Goal: Task Accomplishment & Management: Manage account settings

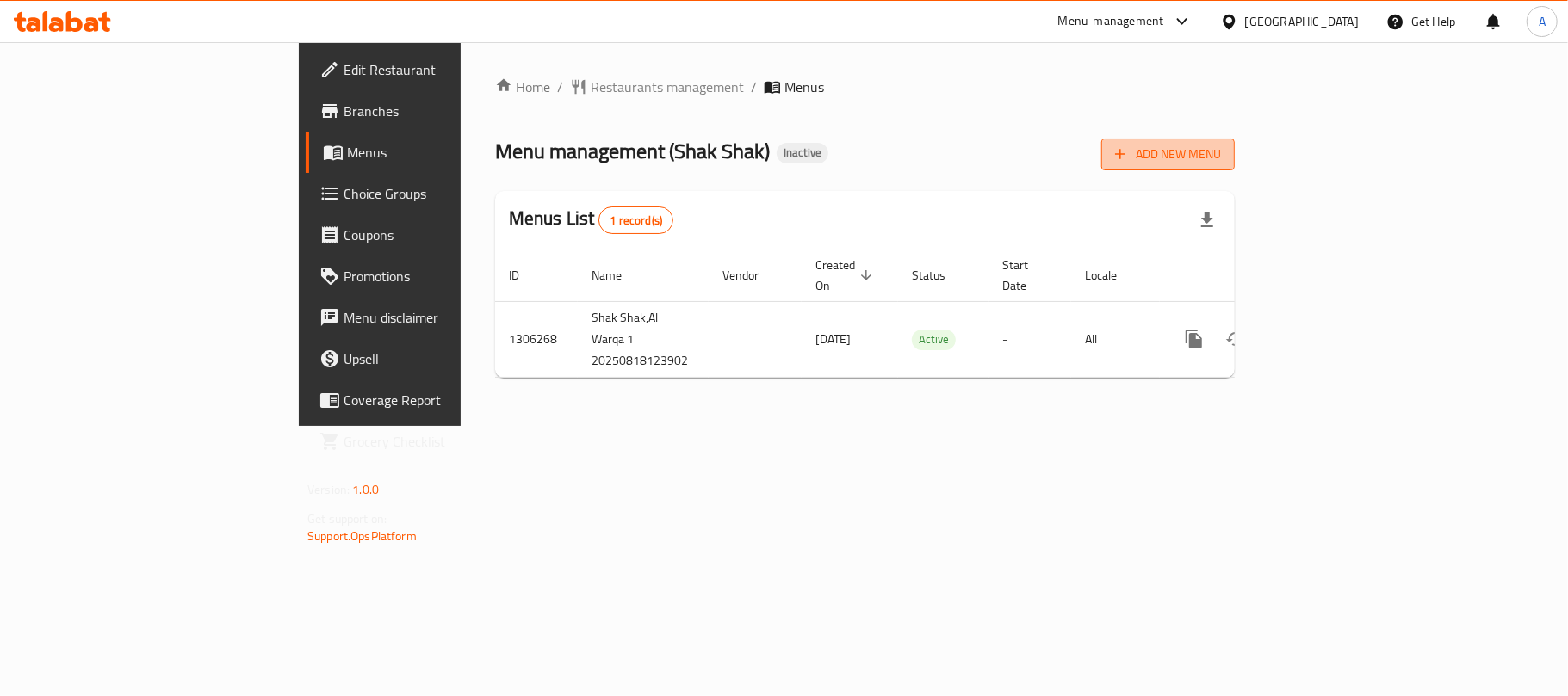
click at [1221, 159] on span "Add New Menu" at bounding box center [1168, 154] width 106 height 21
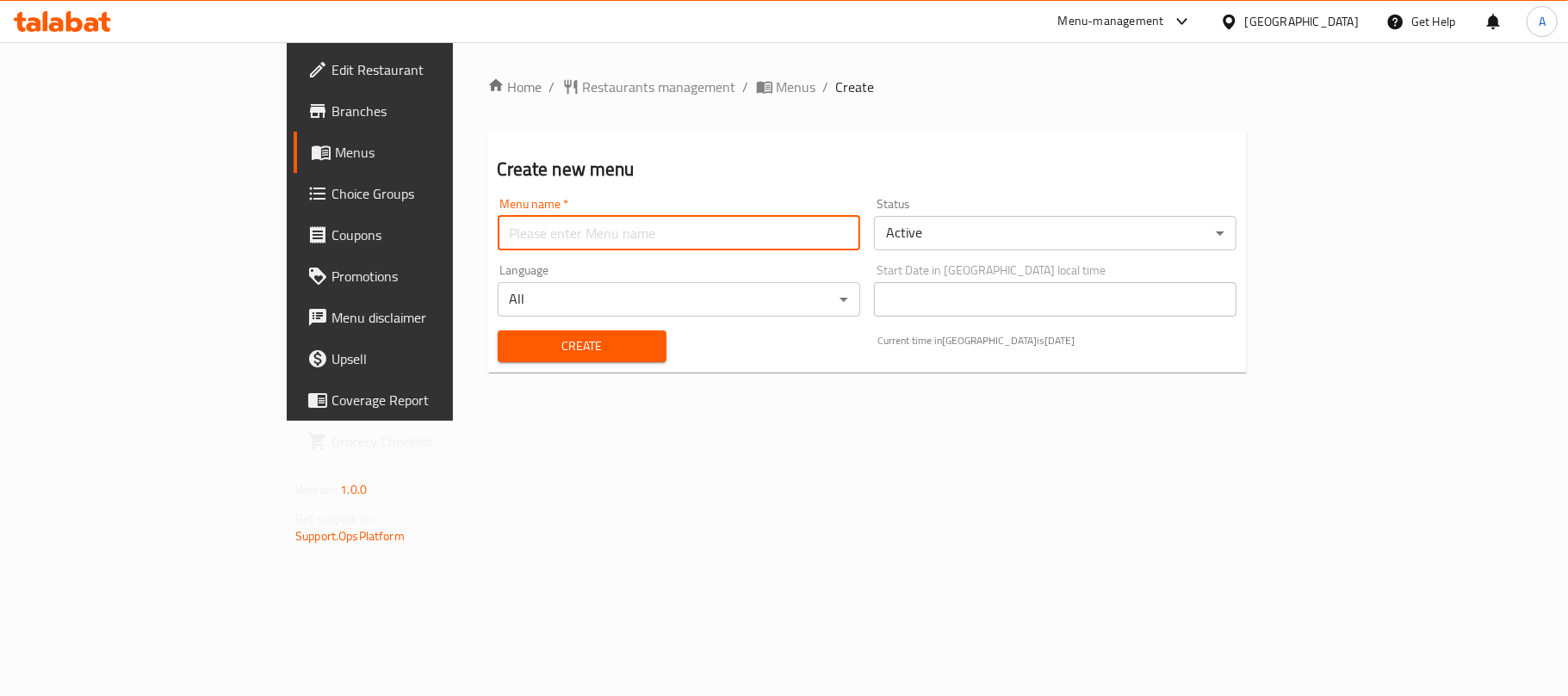
drag, startPoint x: 527, startPoint y: 244, endPoint x: 517, endPoint y: 246, distance: 10.2
click at [527, 244] on input "text" at bounding box center [679, 232] width 362 height 34
type input "Neww"
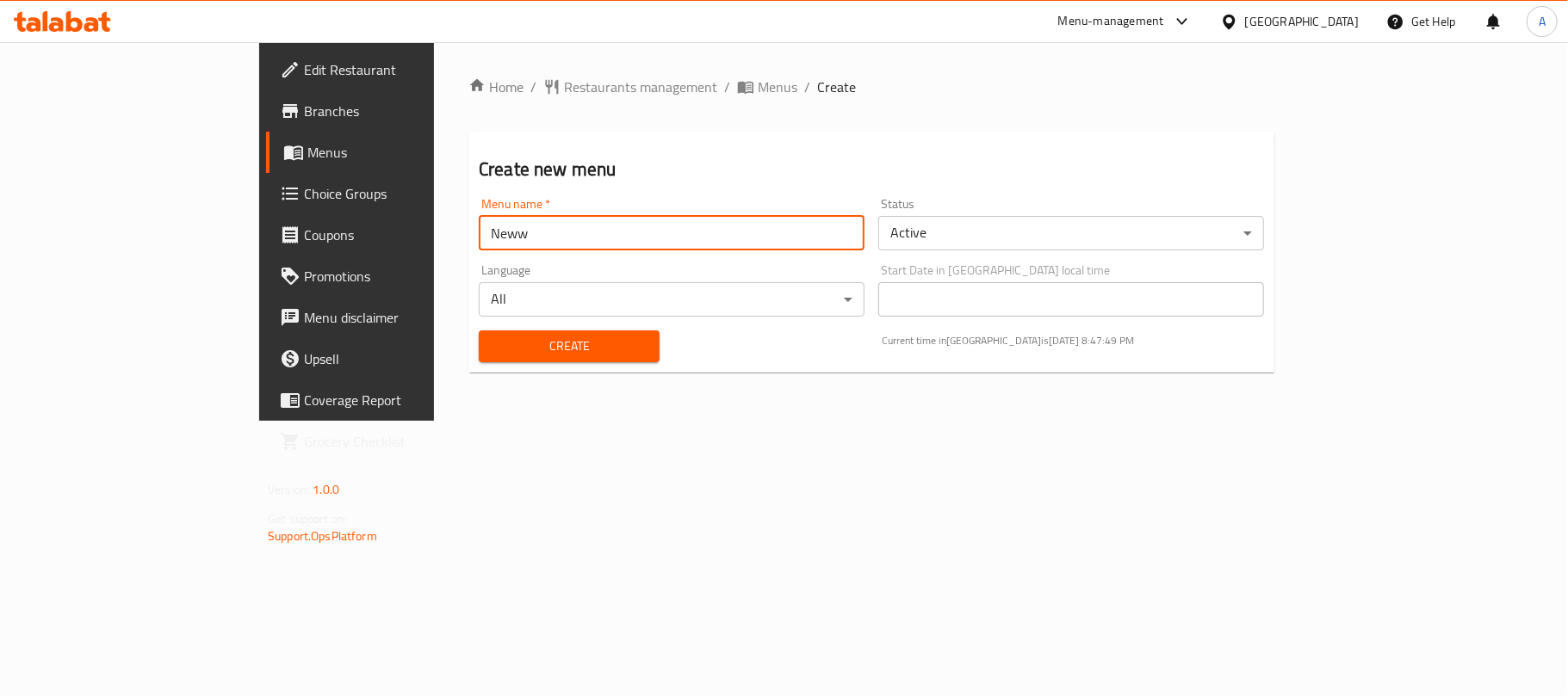
click at [469, 369] on div "Create" at bounding box center [569, 346] width 201 height 53
click at [469, 366] on div "Create" at bounding box center [569, 346] width 201 height 53
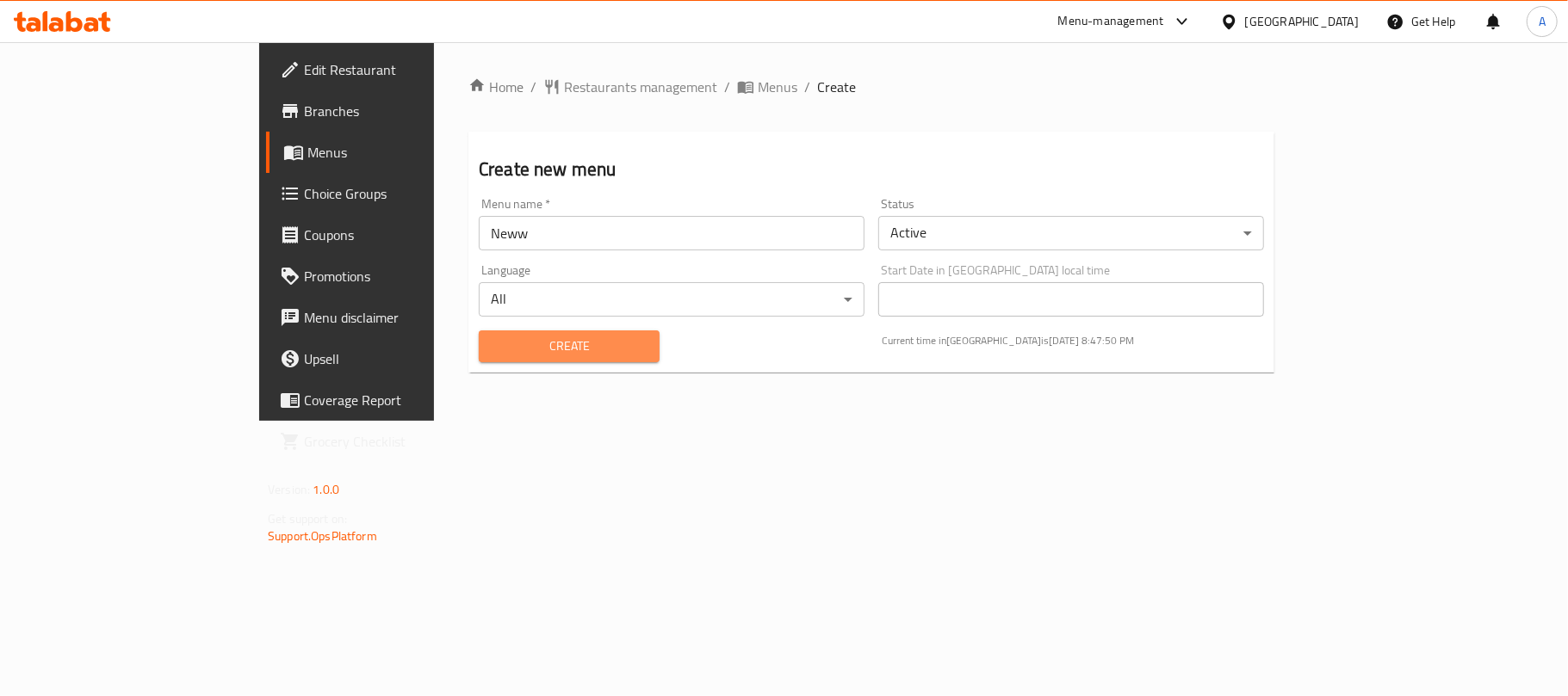
click at [479, 358] on button "Create" at bounding box center [569, 346] width 181 height 32
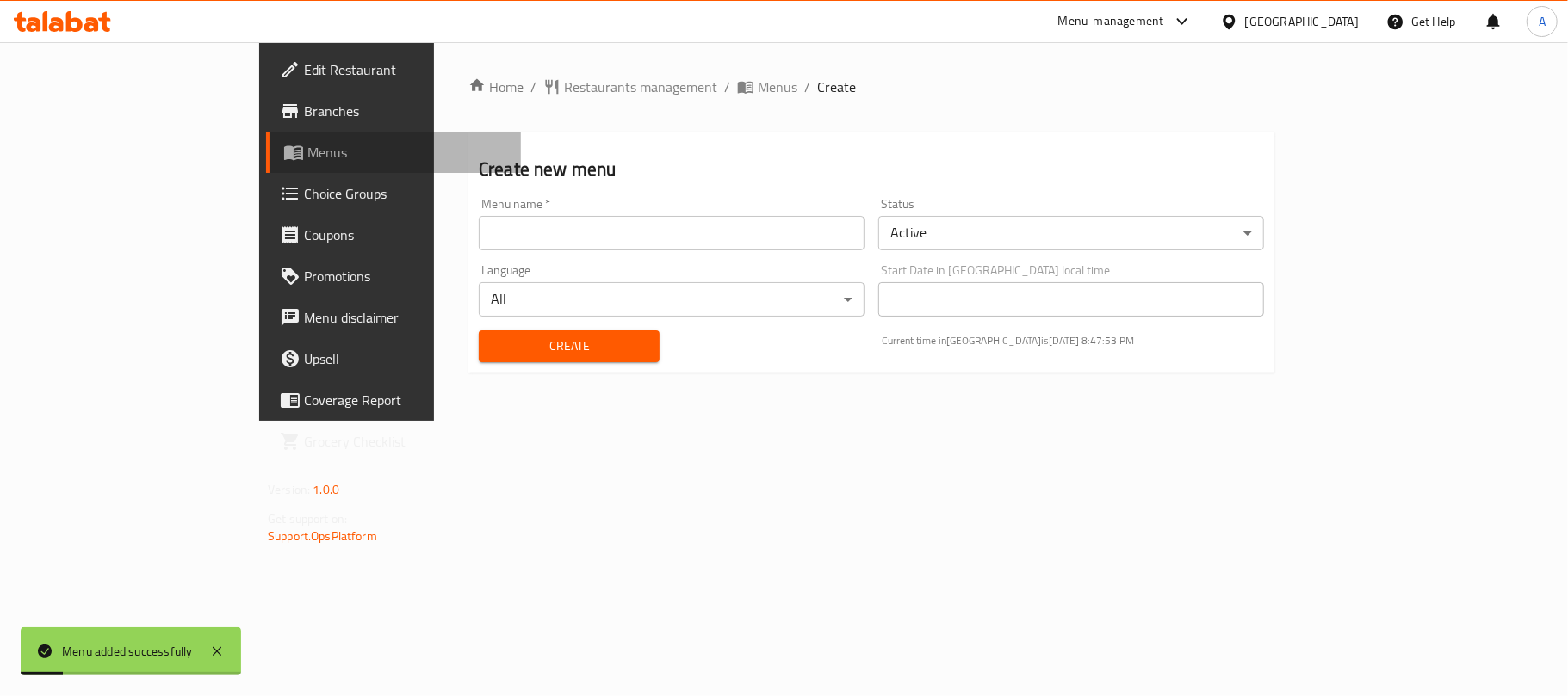
click at [266, 170] on link "Menus" at bounding box center [393, 152] width 255 height 41
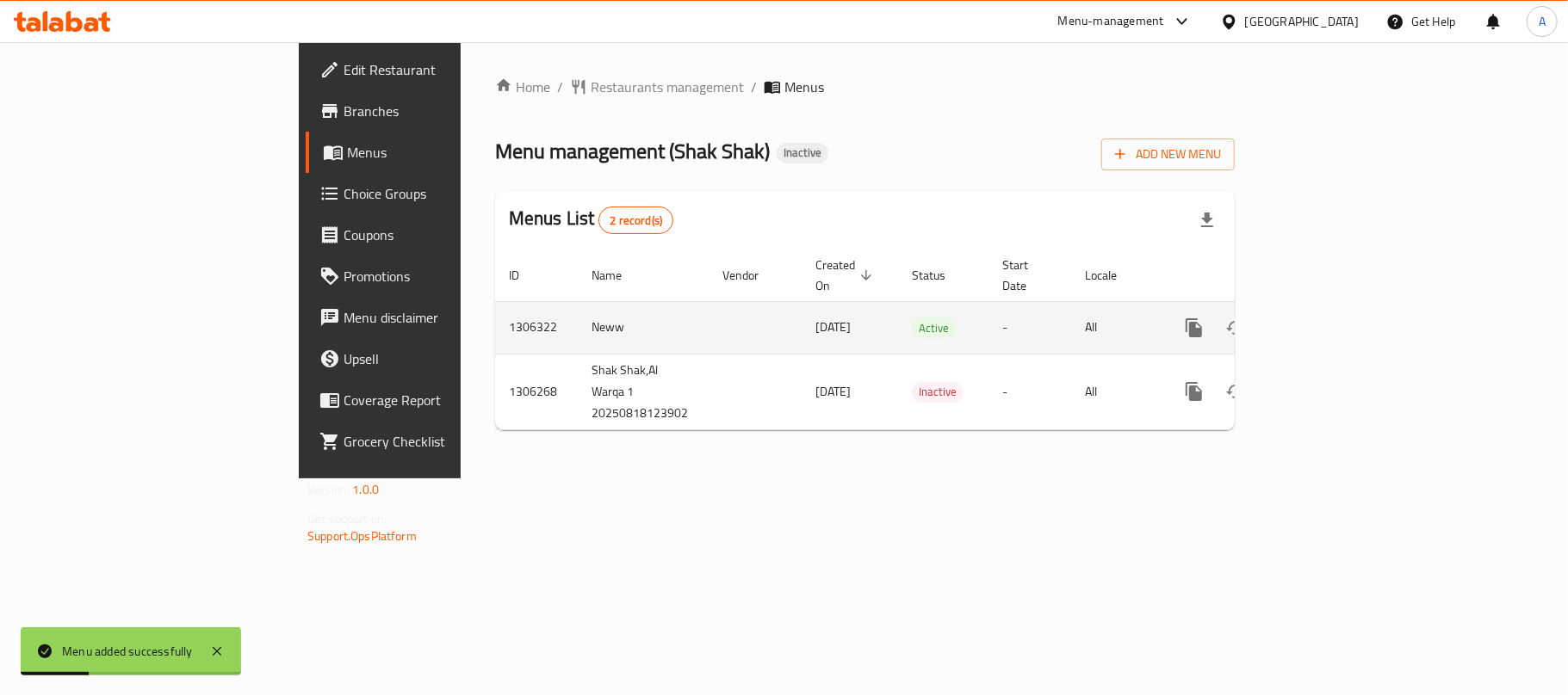
click at [1328, 317] on icon "enhanced table" at bounding box center [1318, 327] width 20 height 20
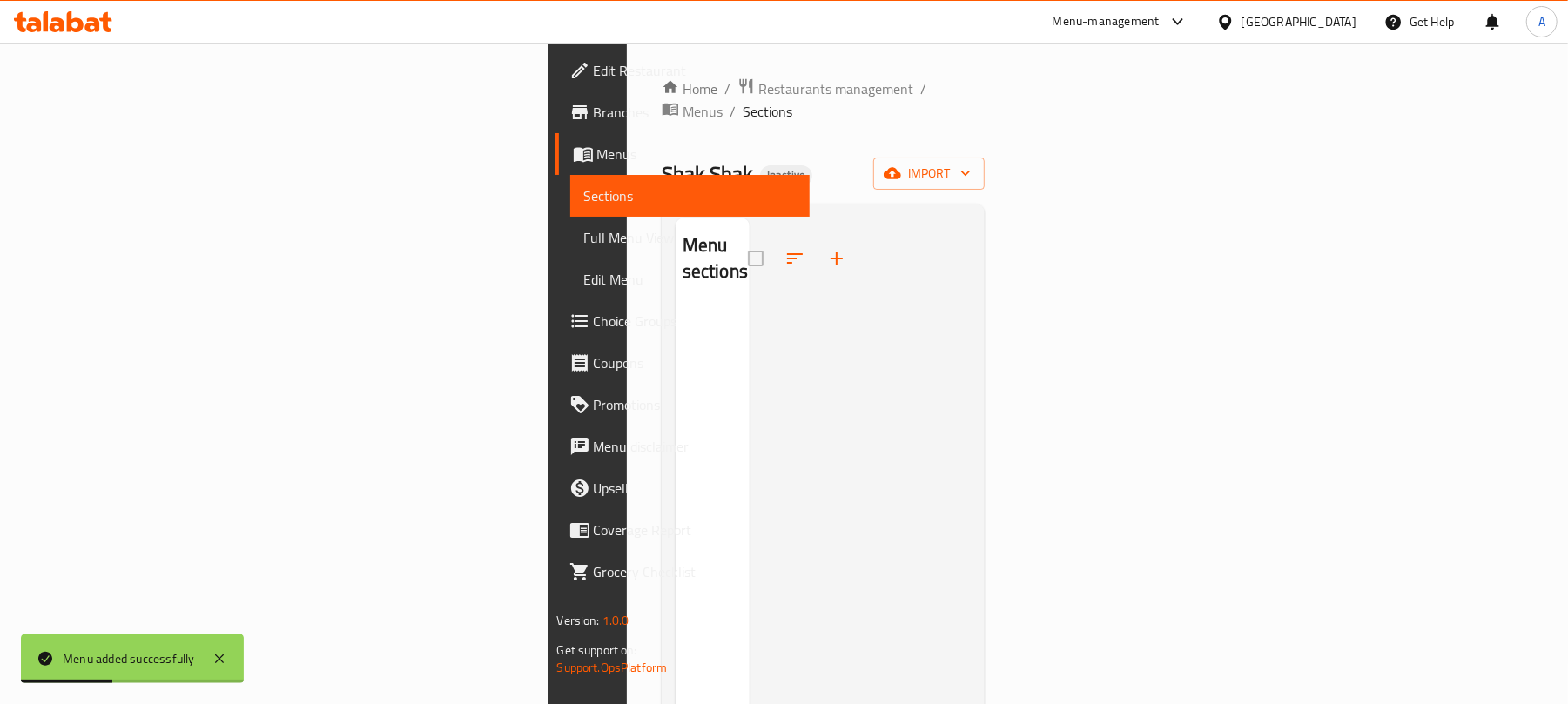
click at [986, 131] on div "Home / Restaurants management / Menus / Sections Shak Shak Inactive import Menu…" at bounding box center [823, 506] width 324 height 858
drag, startPoint x: 1498, startPoint y: 133, endPoint x: 1488, endPoint y: 130, distance: 10.4
click at [986, 132] on div "Home / Restaurants management / Menus / Sections Shak Shak Inactive import Menu…" at bounding box center [823, 506] width 324 height 858
click at [971, 163] on span "import" at bounding box center [929, 173] width 84 height 21
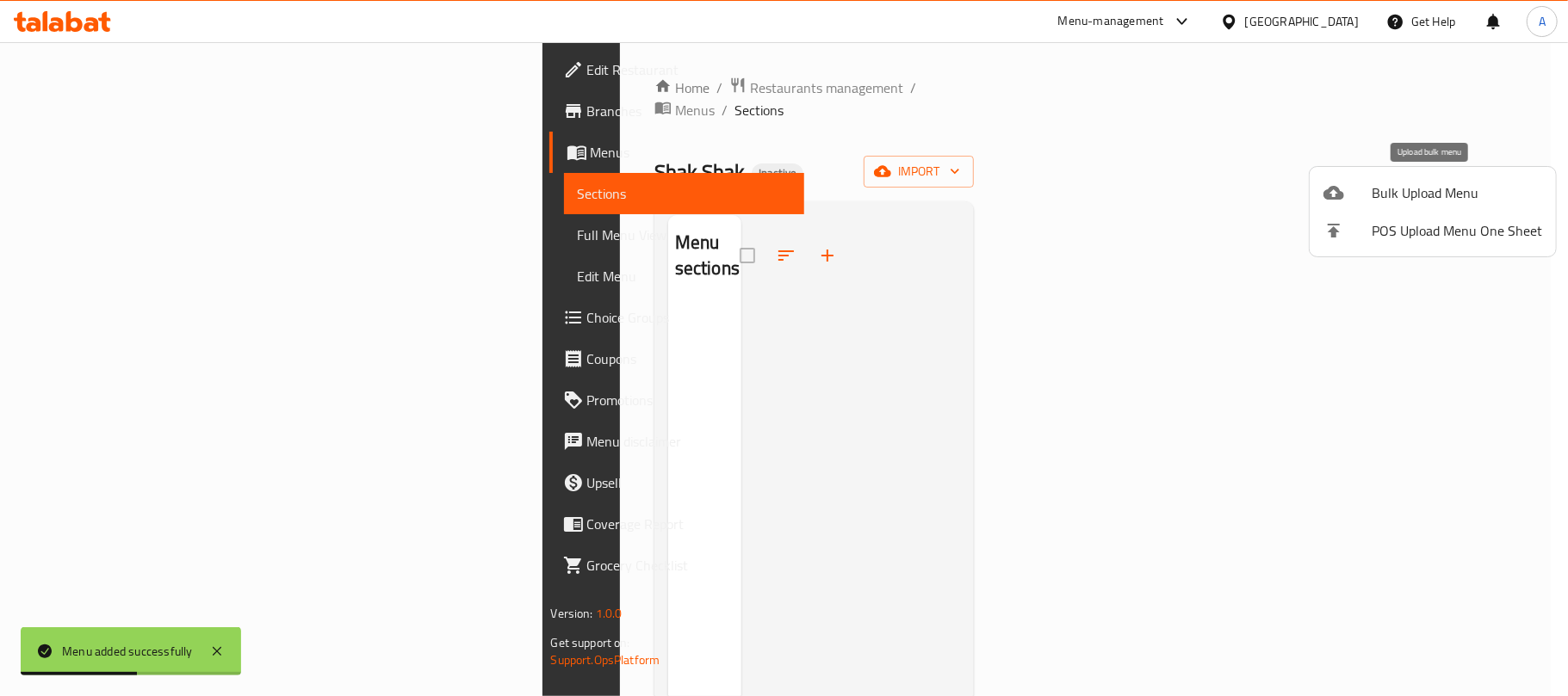
click at [1365, 183] on div at bounding box center [1348, 193] width 48 height 20
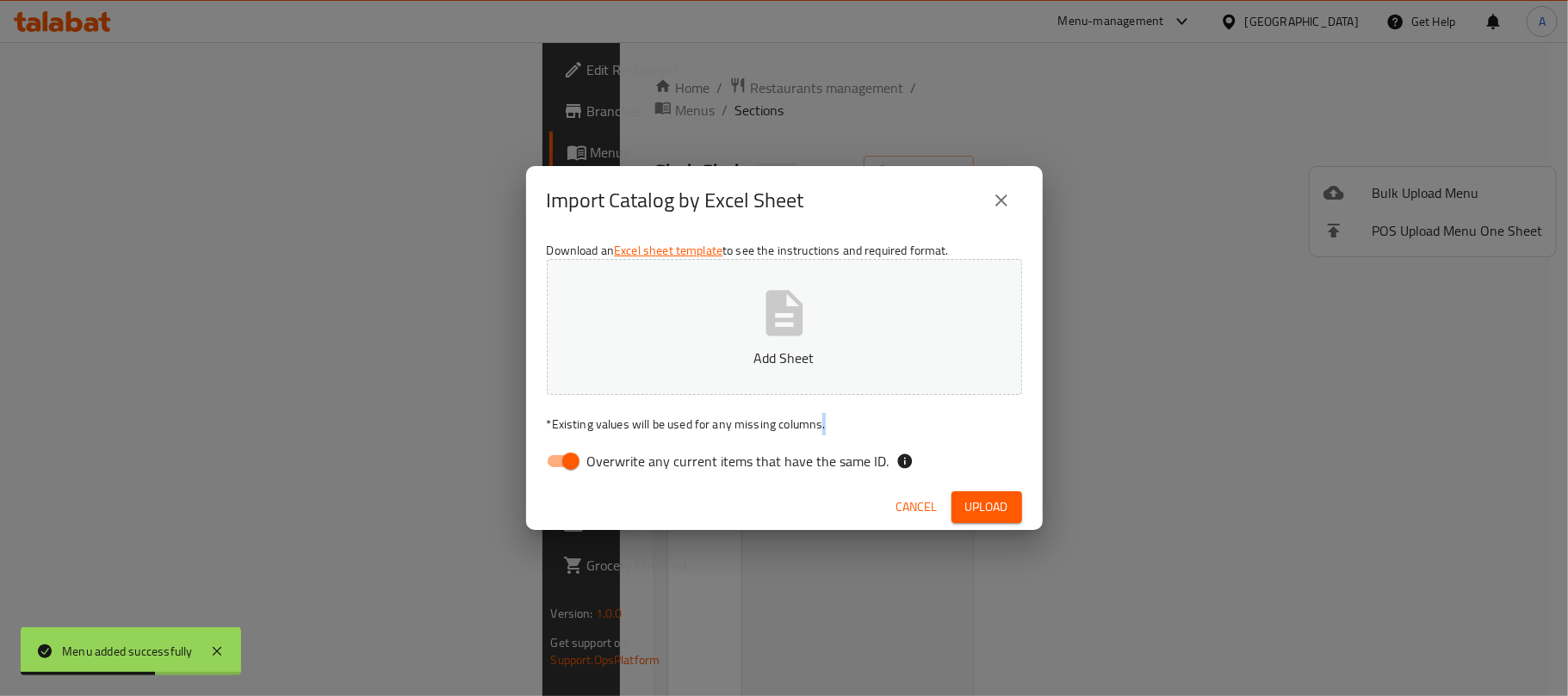
drag, startPoint x: 826, startPoint y: 413, endPoint x: 814, endPoint y: 424, distance: 16.3
click at [818, 420] on div "Download an Excel sheet template to see the instructions and required format. A…" at bounding box center [784, 360] width 517 height 250
click at [796, 466] on span "Overwrite any current items that have the same ID." at bounding box center [739, 461] width 303 height 20
click at [620, 466] on input "Overwrite any current items that have the same ID." at bounding box center [571, 461] width 98 height 32
checkbox input "false"
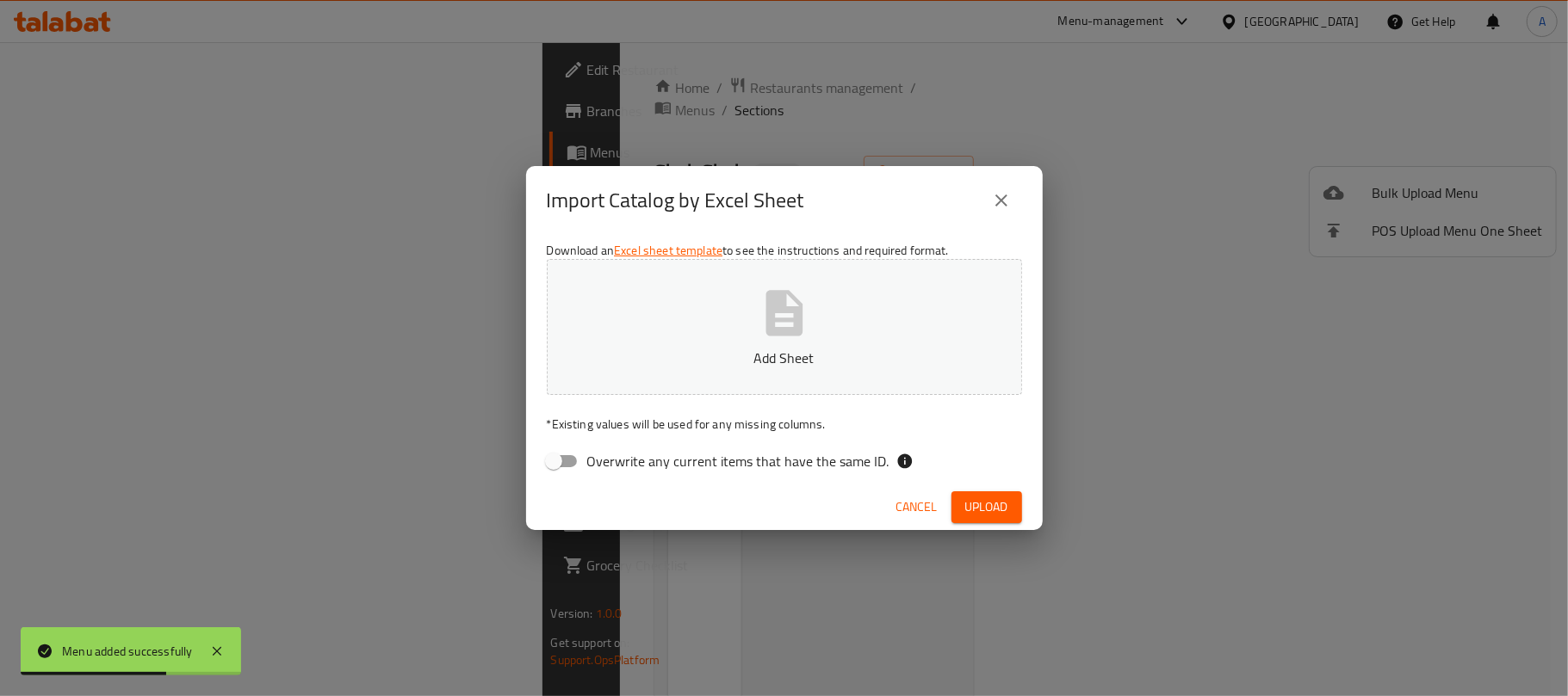
click at [837, 341] on button "Add Sheet" at bounding box center [784, 326] width 475 height 136
click at [1000, 490] on div "Cancel Upload" at bounding box center [784, 507] width 517 height 45
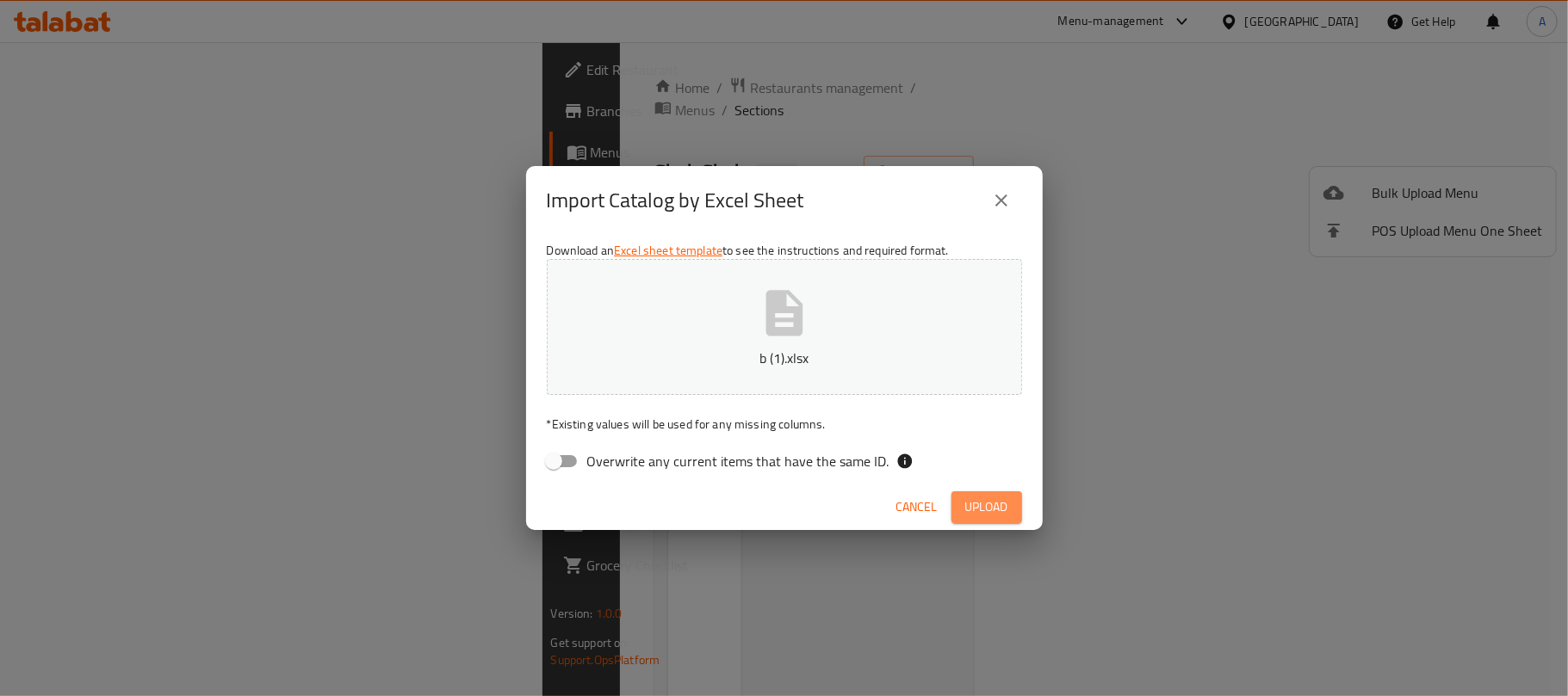
click at [997, 513] on span "Upload" at bounding box center [986, 507] width 43 height 21
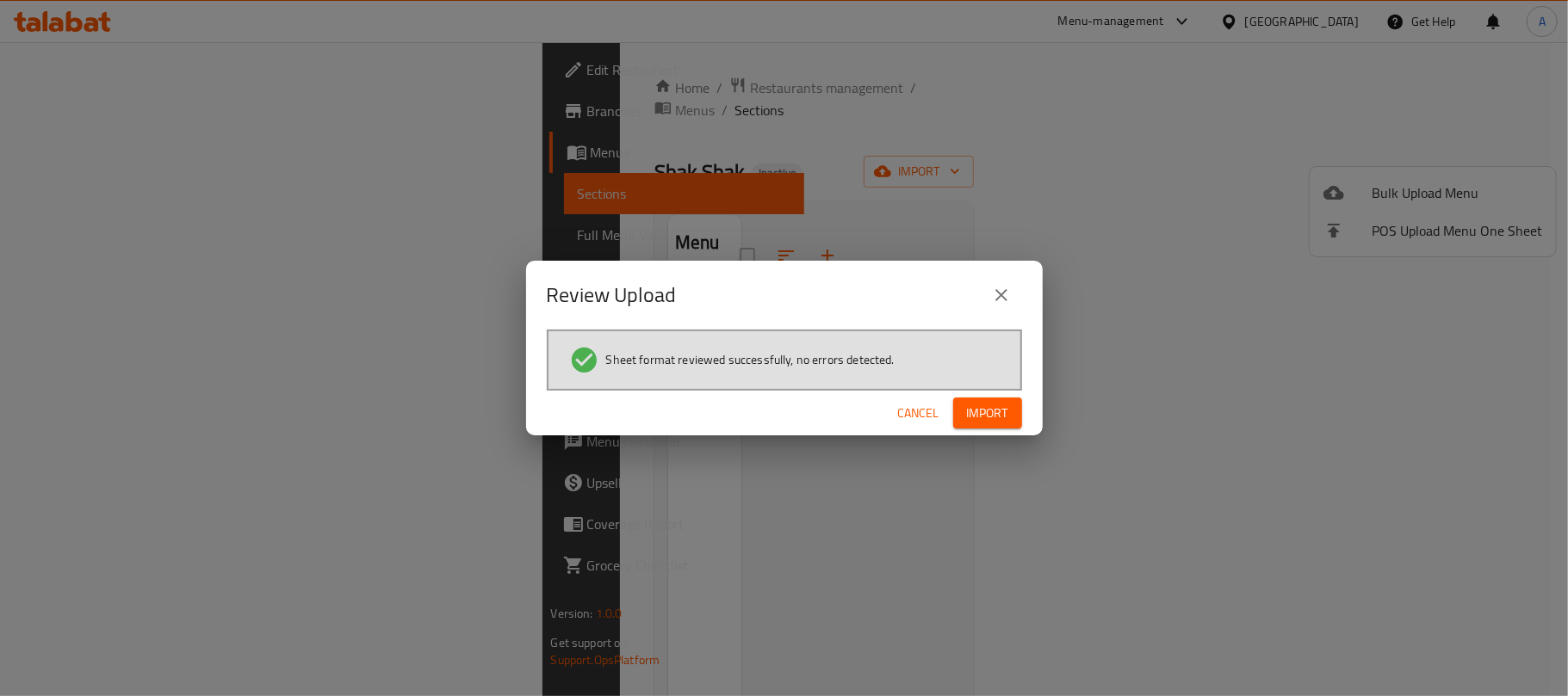
click at [997, 427] on button "Import" at bounding box center [987, 413] width 69 height 32
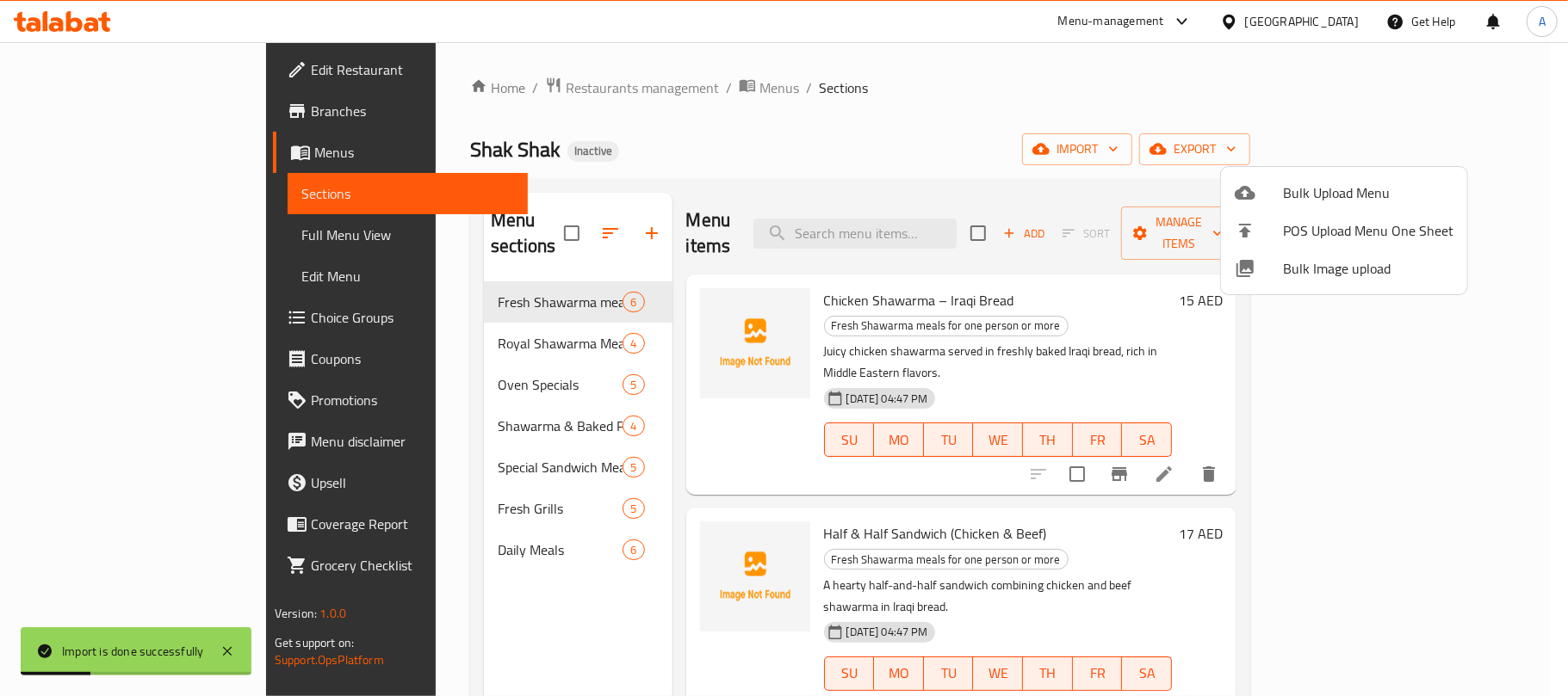
click at [143, 234] on div at bounding box center [784, 348] width 1568 height 696
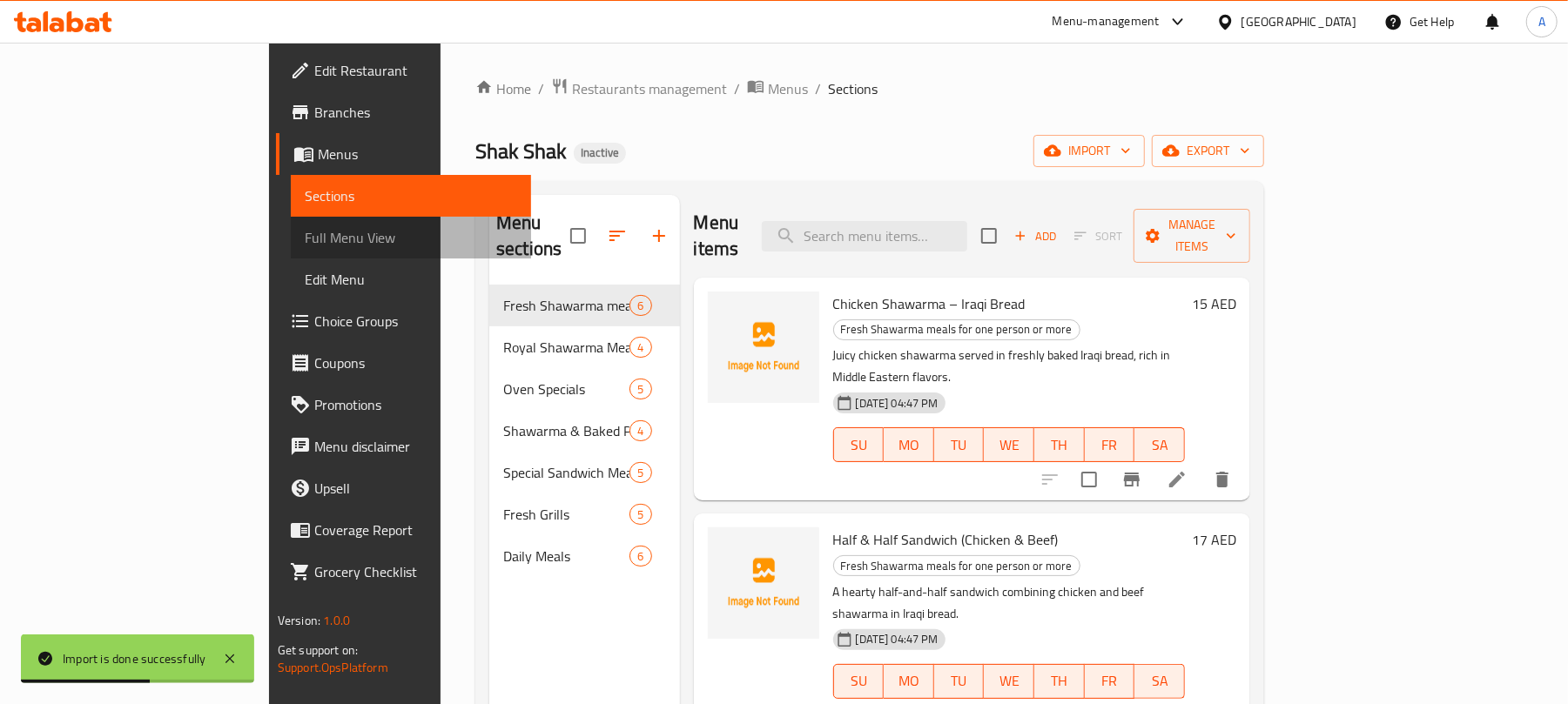
click at [305, 242] on span "Full Menu View" at bounding box center [411, 238] width 213 height 21
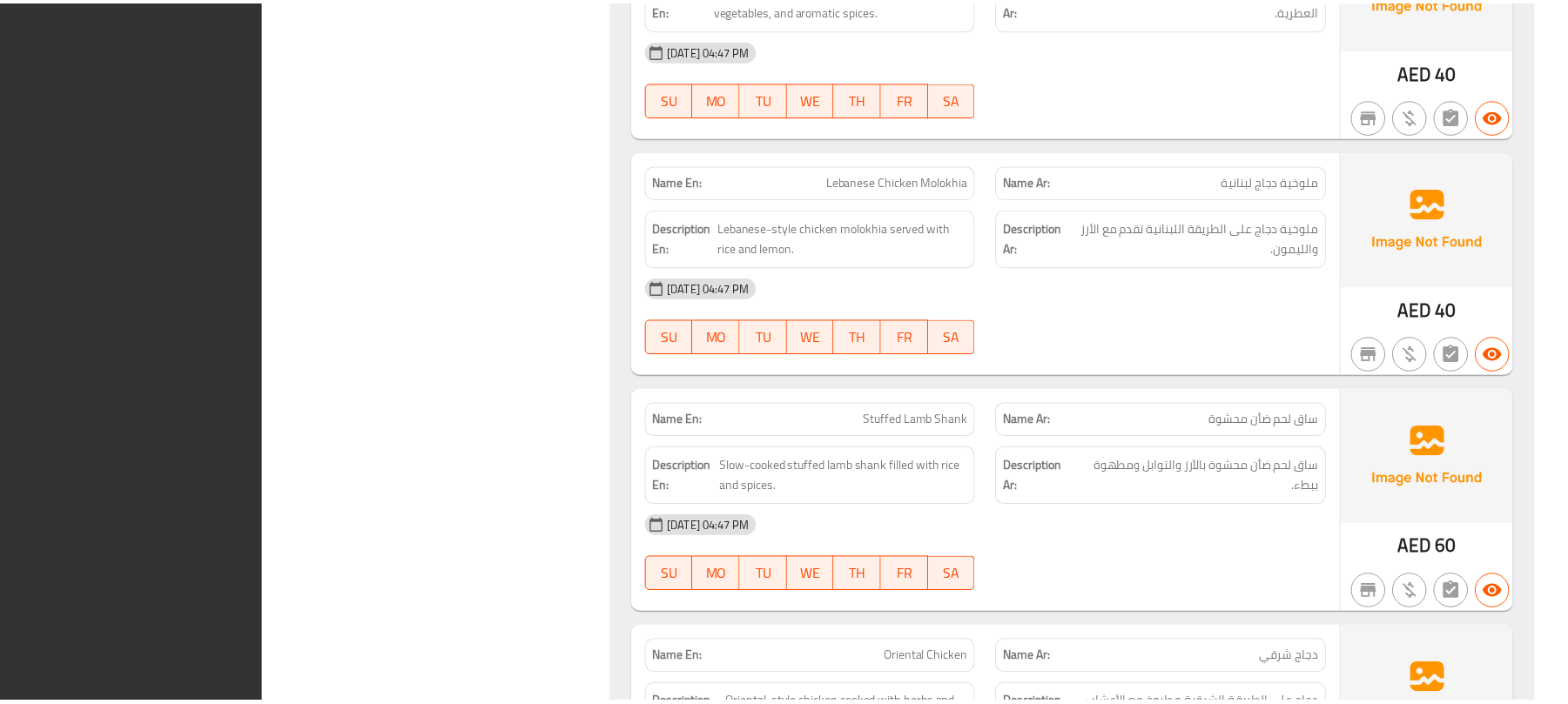
scroll to position [8621, 0]
